Goal: Task Accomplishment & Management: Use online tool/utility

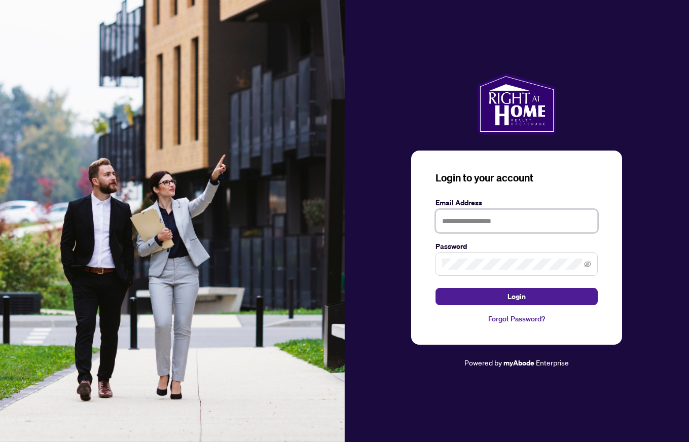
click at [485, 213] on input "text" at bounding box center [517, 220] width 162 height 23
click at [0, 442] on com-1password-button at bounding box center [0, 442] width 0 height 0
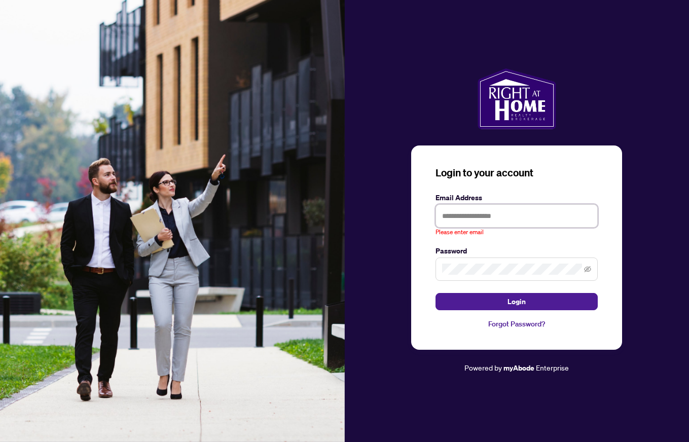
type input "**********"
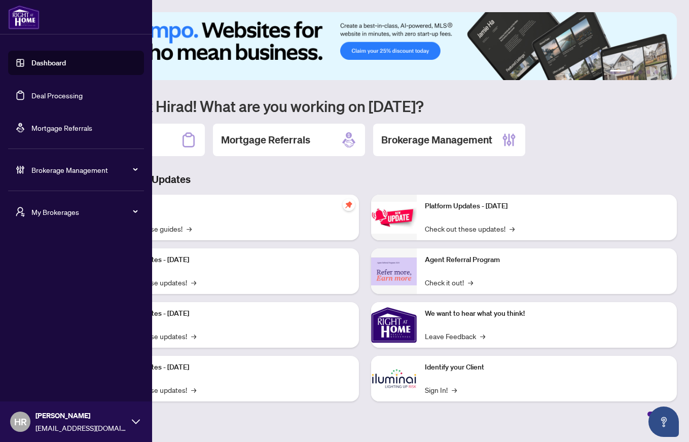
click at [31, 95] on link "Deal Processing" at bounding box center [56, 95] width 51 height 9
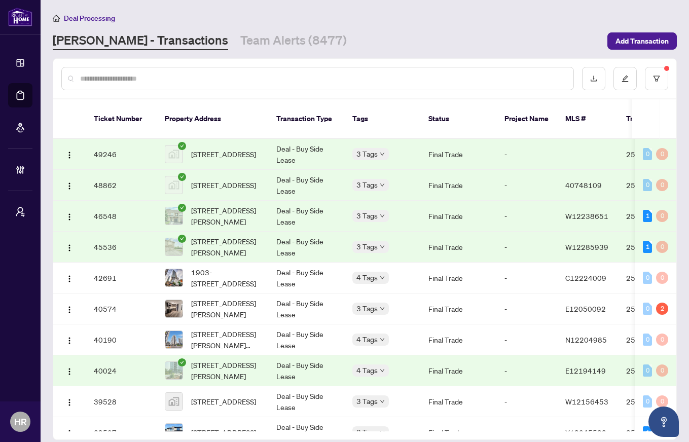
click at [319, 157] on td "Deal - Buy Side Lease" at bounding box center [306, 154] width 76 height 31
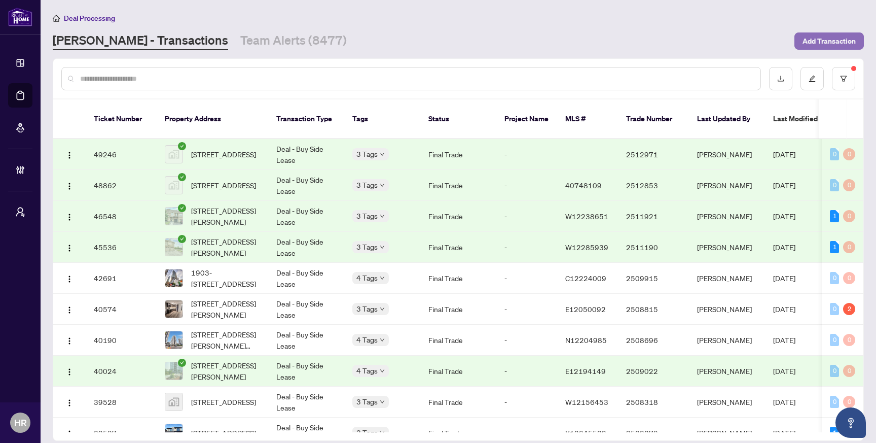
click at [689, 43] on span "Add Transaction" at bounding box center [829, 41] width 53 height 16
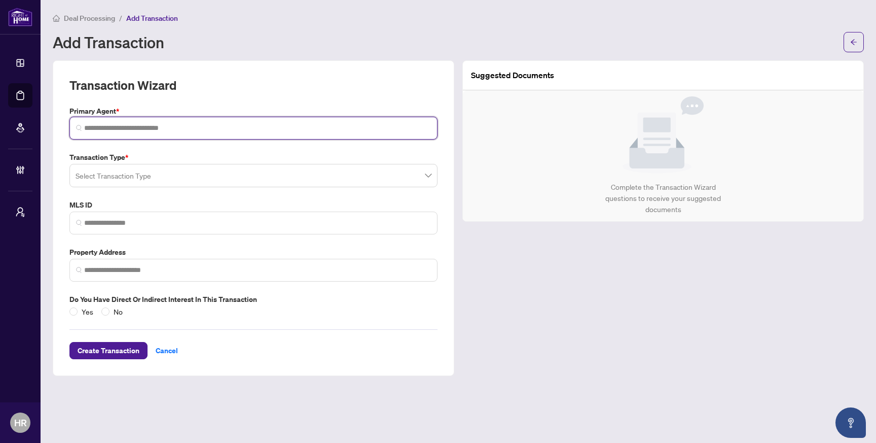
click at [164, 125] on input "search" at bounding box center [257, 128] width 347 height 11
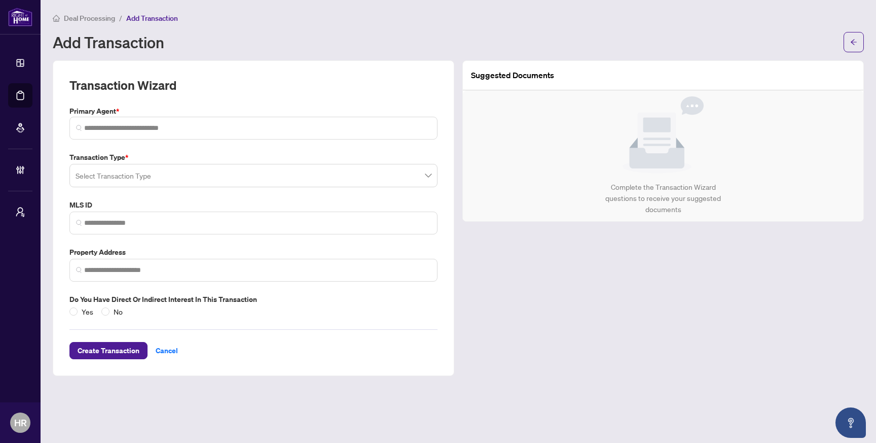
click at [153, 174] on div "Select Transaction Type" at bounding box center [253, 175] width 368 height 23
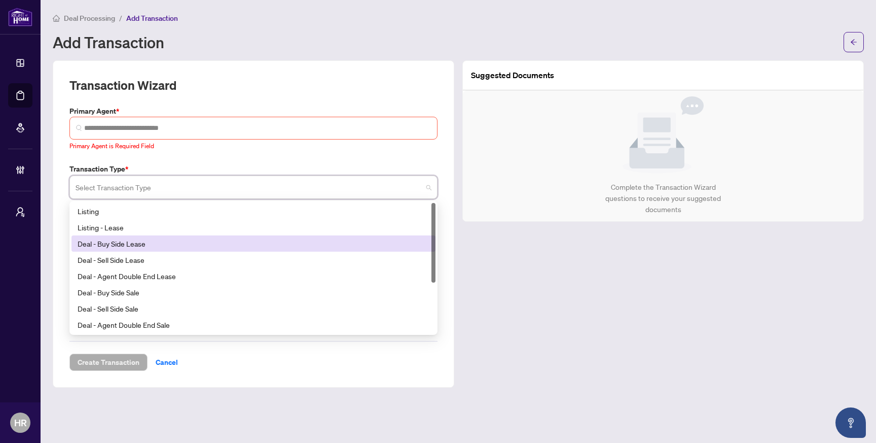
click at [157, 246] on div "Deal - Buy Side Lease" at bounding box center [254, 243] width 352 height 11
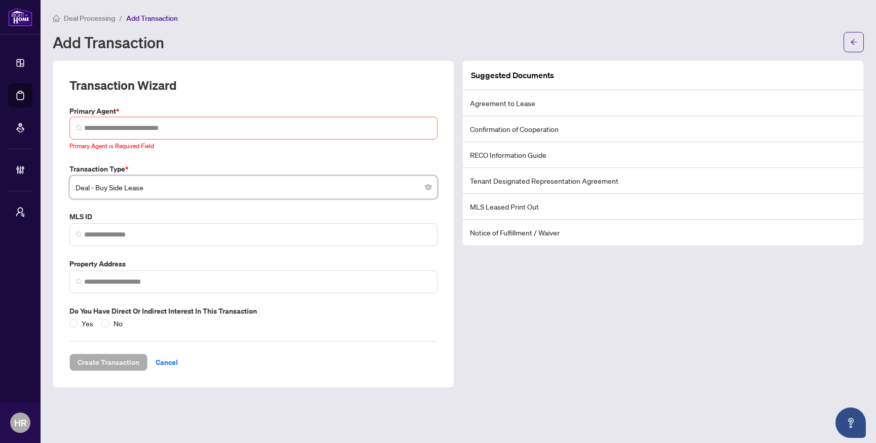
click at [127, 181] on span "Deal - Buy Side Lease" at bounding box center [254, 186] width 356 height 19
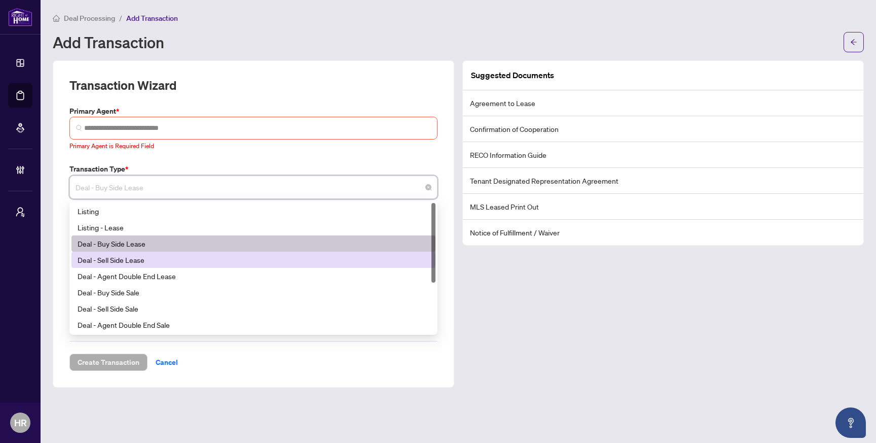
click at [147, 259] on div "Deal - Sell Side Lease" at bounding box center [254, 259] width 352 height 11
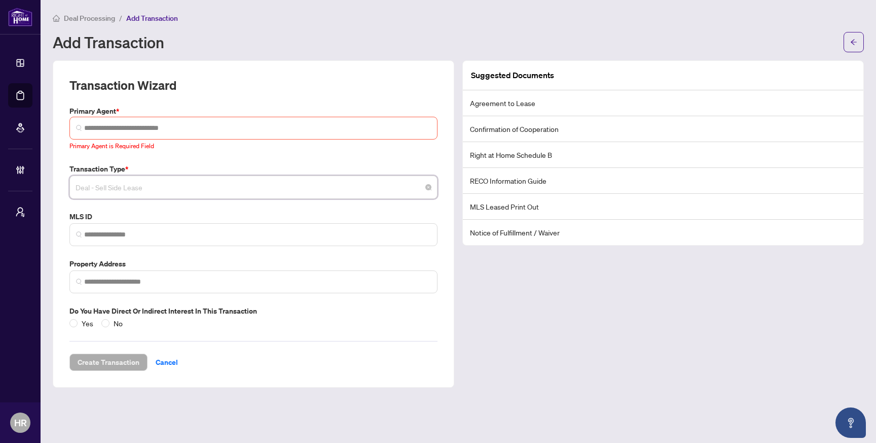
click at [163, 189] on span "Deal - Sell Side Lease" at bounding box center [254, 186] width 356 height 19
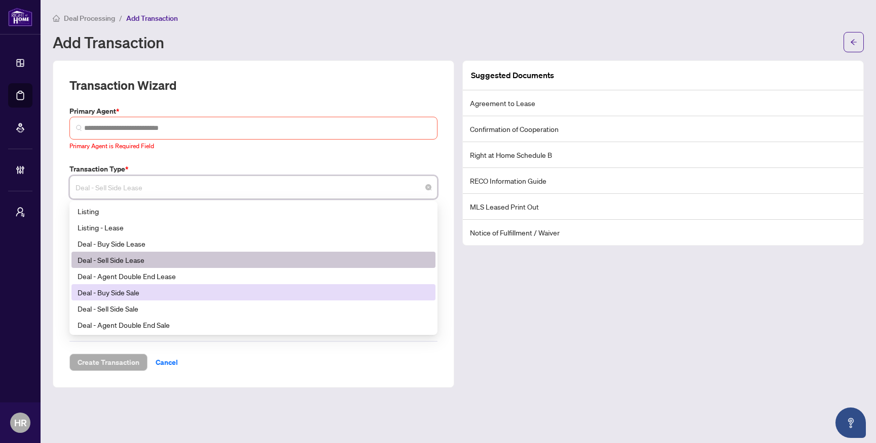
click at [147, 296] on div "Deal - Buy Side Sale" at bounding box center [254, 292] width 352 height 11
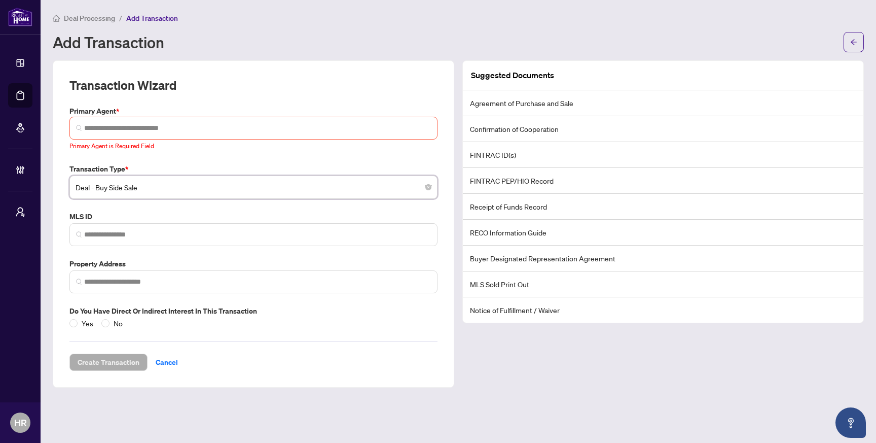
click at [235, 186] on span "Deal - Buy Side Sale" at bounding box center [254, 186] width 356 height 19
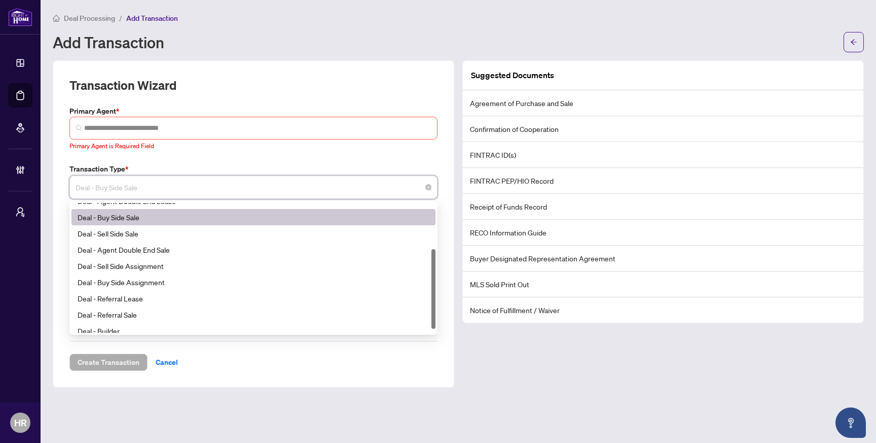
scroll to position [81, 0]
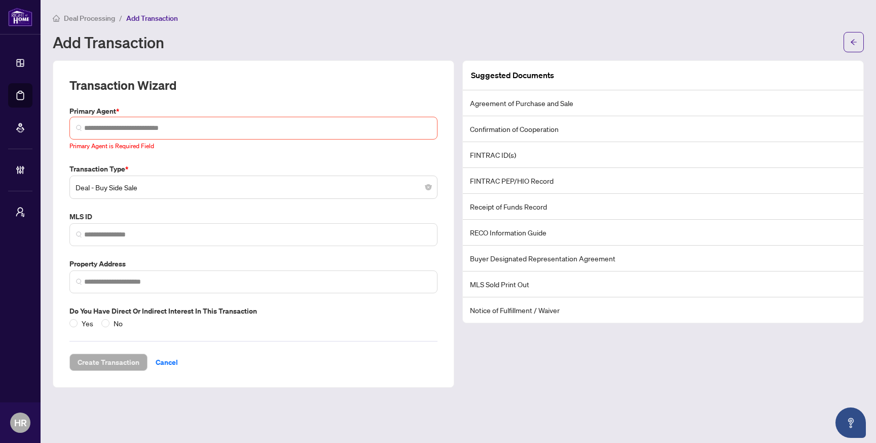
click at [291, 369] on div "Create Transaction Cancel" at bounding box center [253, 350] width 368 height 42
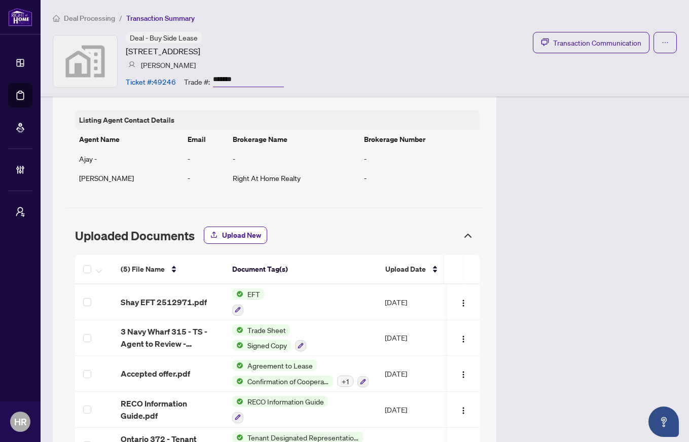
scroll to position [741, 0]
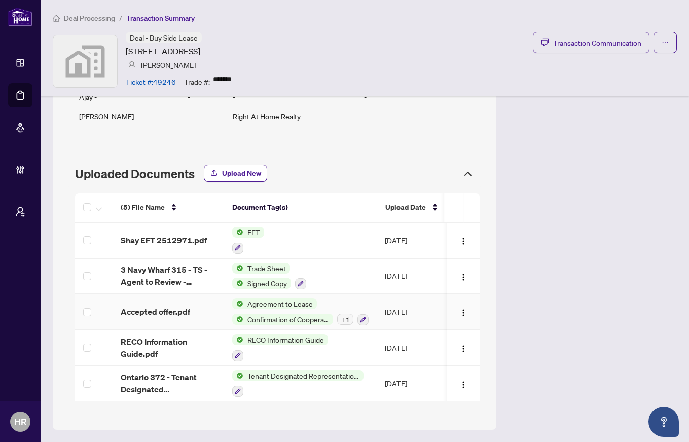
click at [177, 309] on span "Accepted offer.pdf" at bounding box center [155, 312] width 69 height 12
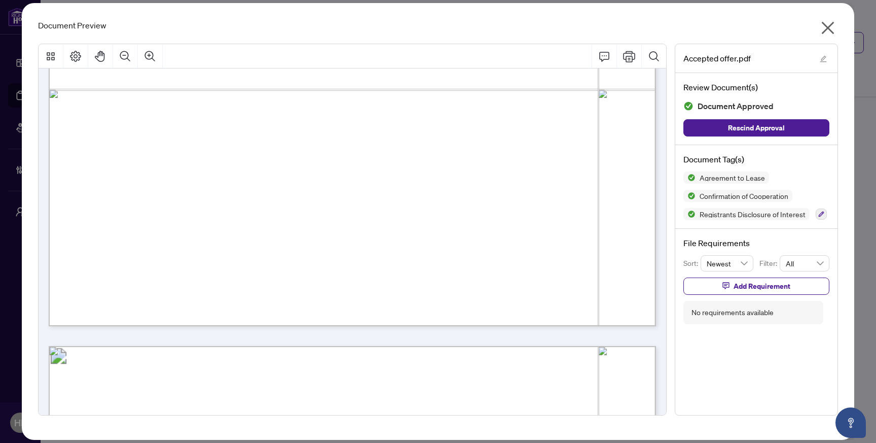
scroll to position [740, 0]
